Goal: Transaction & Acquisition: Subscribe to service/newsletter

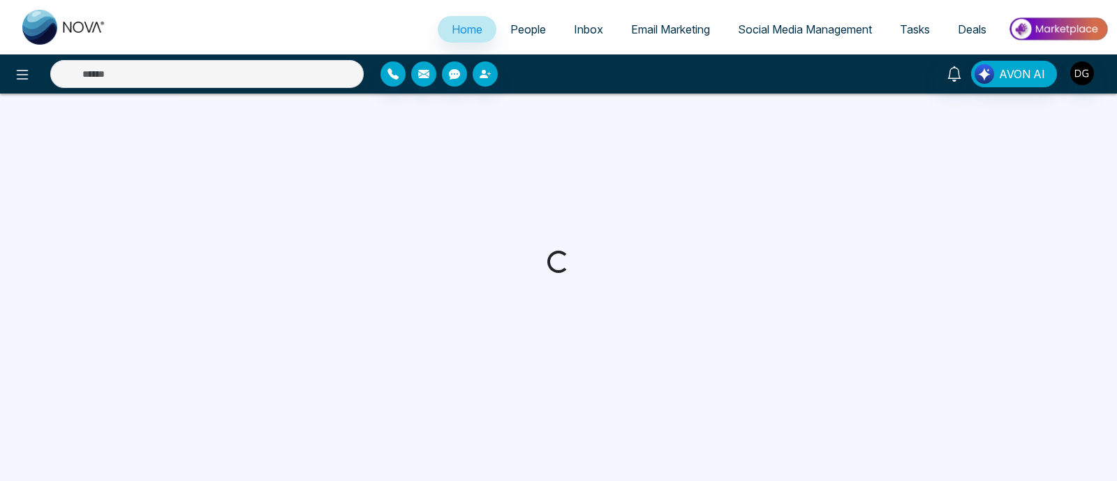
select select "*"
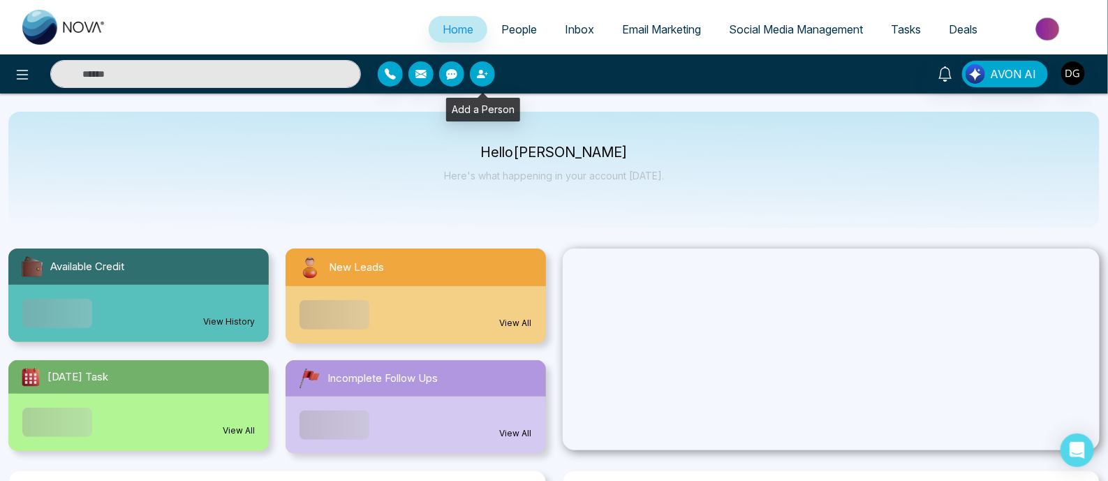
click at [485, 74] on icon "button" at bounding box center [482, 73] width 11 height 11
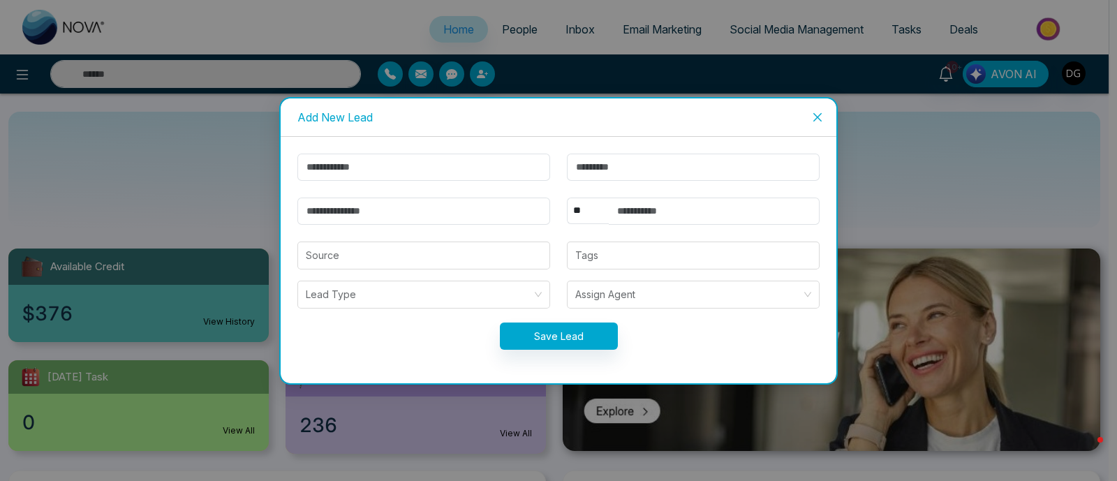
click at [825, 122] on span "Close" at bounding box center [818, 117] width 38 height 38
